Goal: Task Accomplishment & Management: Manage account settings

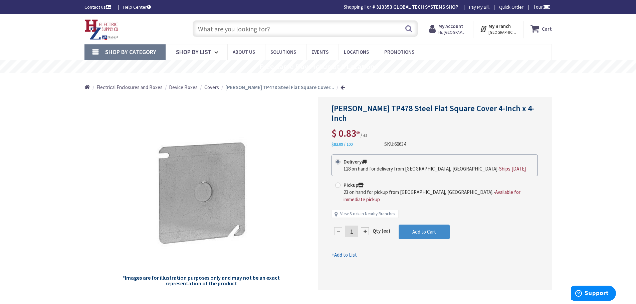
click at [455, 27] on strong "My Account" at bounding box center [450, 26] width 25 height 6
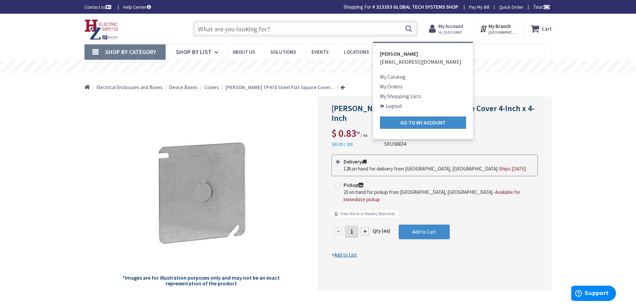
click at [473, 32] on div "My Account Hi, Malisa Malisa Pagano malisap@gtechct.com My Catalog My Orders" at bounding box center [448, 29] width 51 height 17
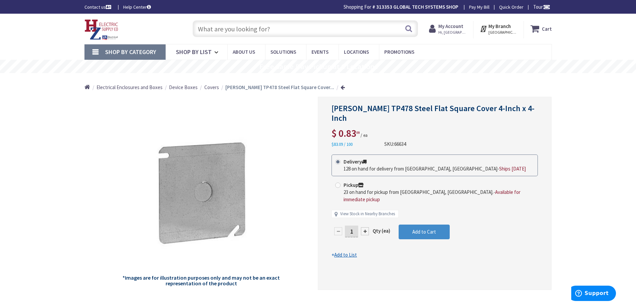
click at [199, 26] on input "text" at bounding box center [305, 28] width 225 height 17
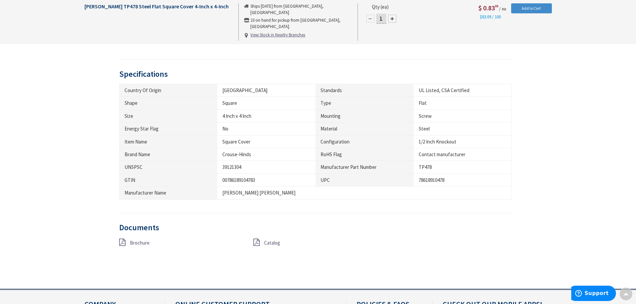
scroll to position [334, 0]
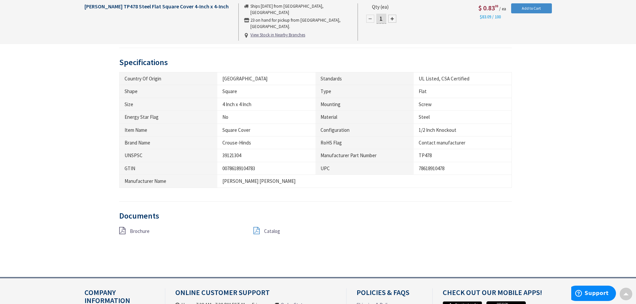
type input "rab vx100dg"
click at [256, 230] on icon at bounding box center [256, 230] width 6 height 7
click at [127, 232] on div "Brochure" at bounding box center [181, 231] width 134 height 8
click at [123, 230] on icon at bounding box center [122, 230] width 6 height 7
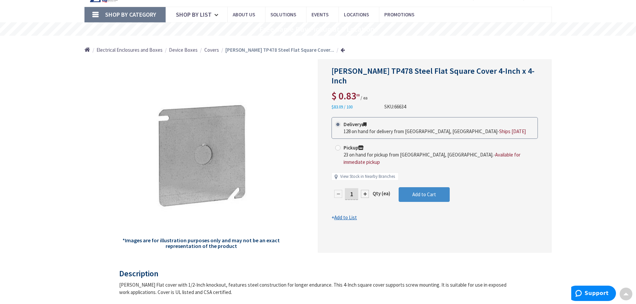
scroll to position [0, 0]
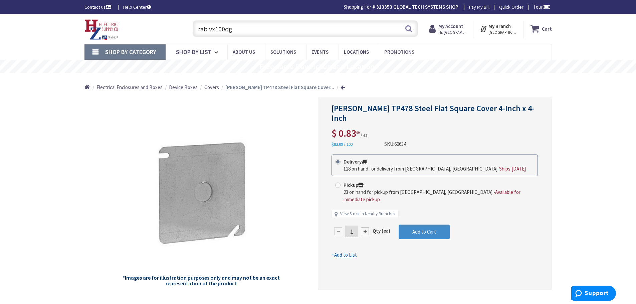
click at [454, 23] on strong "My Account" at bounding box center [450, 26] width 25 height 6
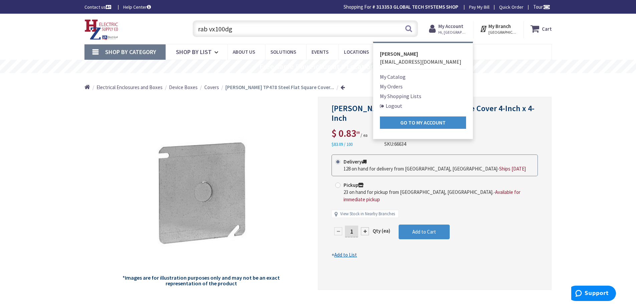
click at [397, 107] on link "Logout" at bounding box center [391, 106] width 22 height 8
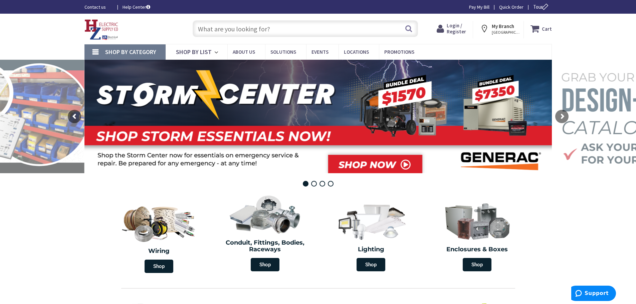
click at [454, 31] on span "Login / Register" at bounding box center [456, 28] width 19 height 12
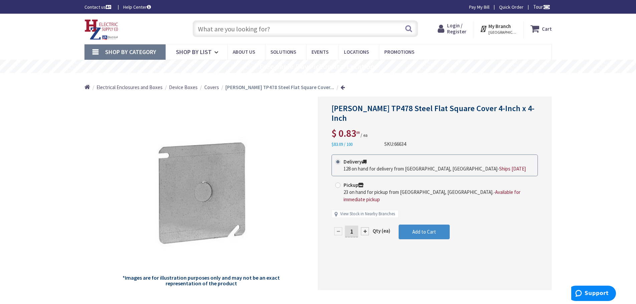
click at [454, 28] on span "Login / Register" at bounding box center [456, 28] width 19 height 12
